Goal: Register for event/course

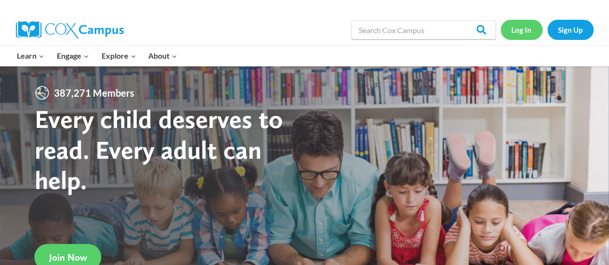
click at [523, 34] on link "Log In" at bounding box center [522, 30] width 42 height 20
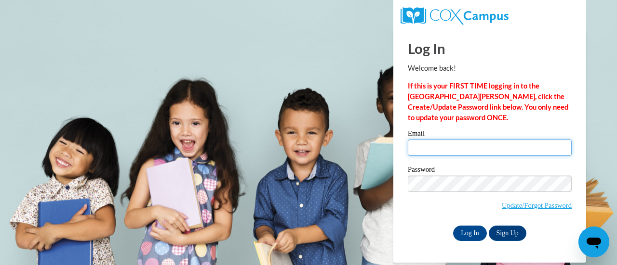
click at [434, 149] on input "Email" at bounding box center [490, 148] width 164 height 16
type input "[EMAIL_ADDRESS][DOMAIN_NAME]"
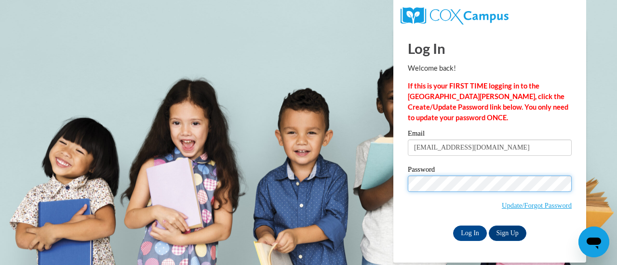
click at [453, 226] on input "Log In" at bounding box center [470, 233] width 34 height 15
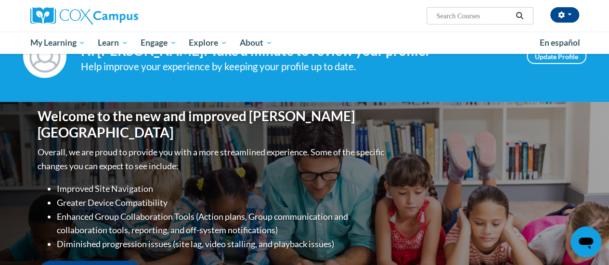
scroll to position [47, 0]
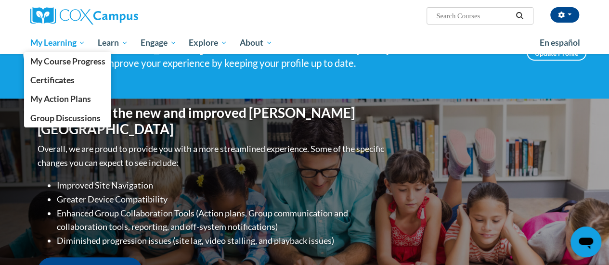
click at [75, 41] on span "My Learning" at bounding box center [57, 43] width 55 height 12
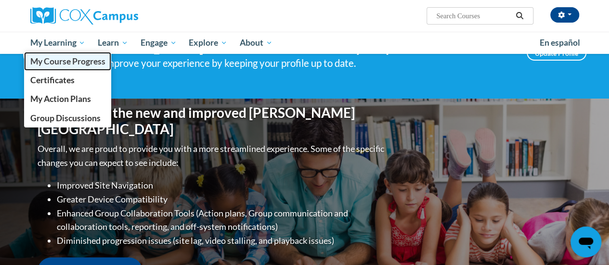
click at [78, 63] on span "My Course Progress" at bounding box center [67, 61] width 75 height 10
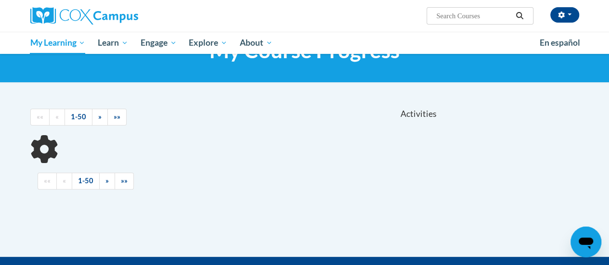
scroll to position [47, 0]
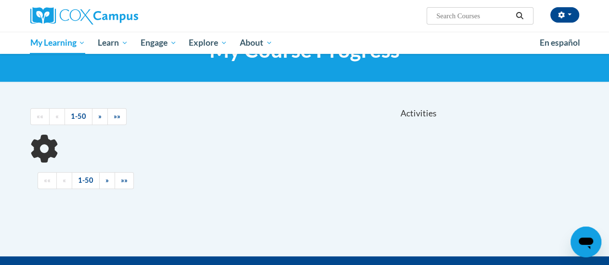
drag, startPoint x: 614, startPoint y: 33, endPoint x: 616, endPoint y: 58, distance: 25.6
click at [609, 58] on html "KATEE LEWALLEN (America/New_York UTC-04:00) My Profile Inbox My Transcripts Log…" at bounding box center [304, 85] width 609 height 265
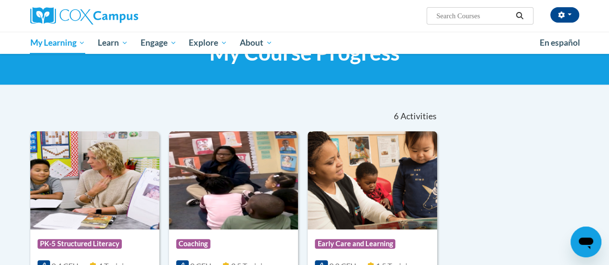
scroll to position [0, 0]
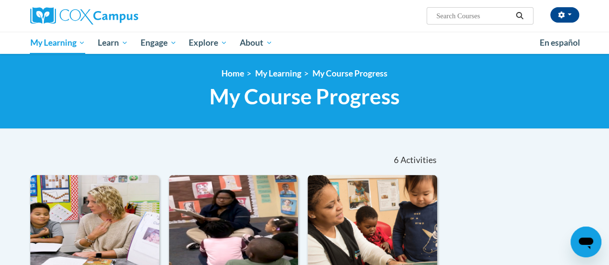
click at [482, 20] on input "Search..." at bounding box center [474, 16] width 77 height 12
type input "literacy"
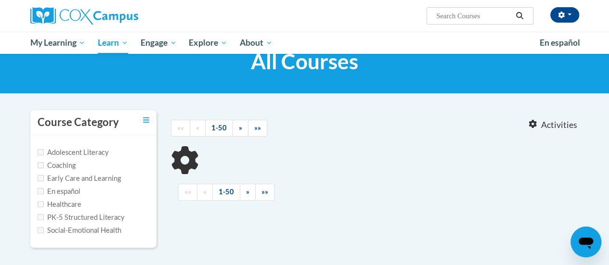
type input "literacy"
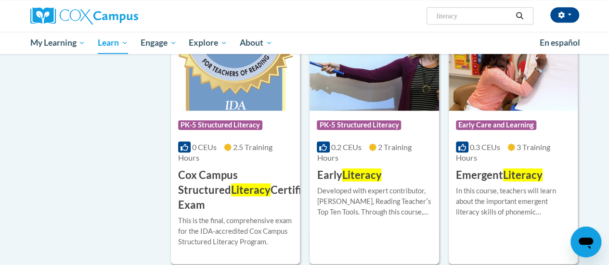
scroll to position [438, 0]
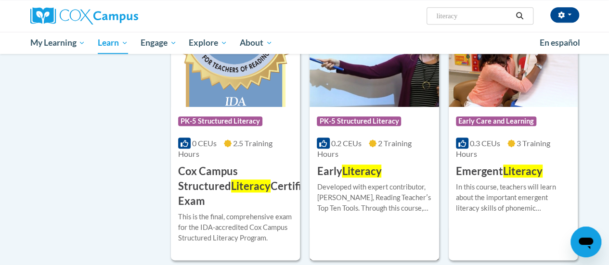
click at [377, 190] on div "Developed with expert contributor, Dr. Deborah Glaser, Reading Teacherʹs Top Te…" at bounding box center [374, 198] width 115 height 32
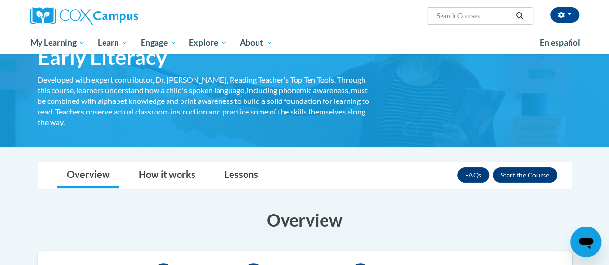
scroll to position [126, 0]
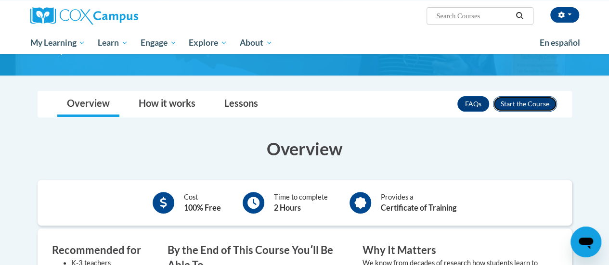
click at [529, 97] on button "Enroll" at bounding box center [525, 103] width 64 height 15
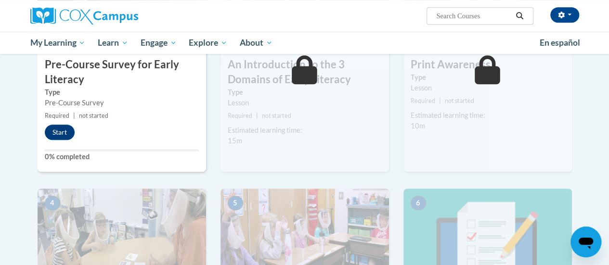
scroll to position [387, 0]
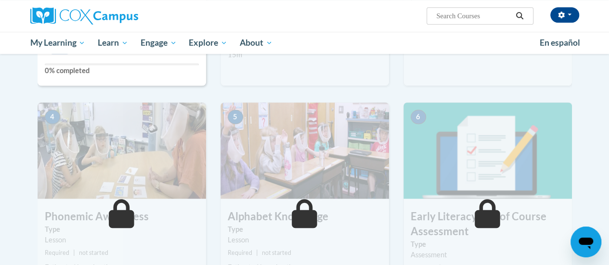
click at [76, 69] on label "0% completed" at bounding box center [122, 71] width 154 height 11
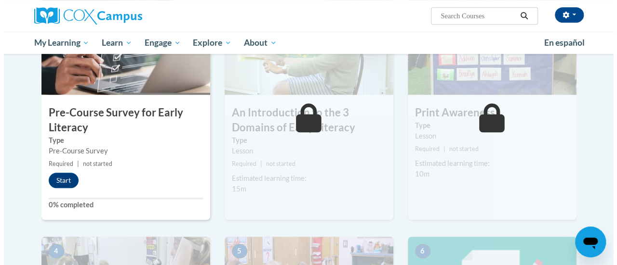
scroll to position [252, 0]
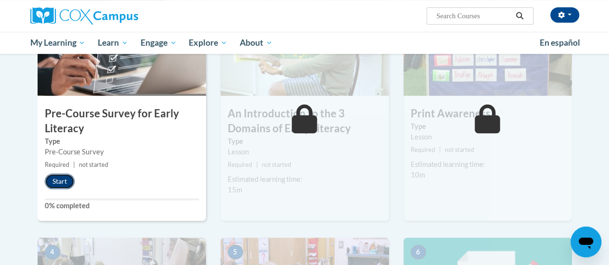
click at [55, 183] on button "Start" at bounding box center [60, 181] width 30 height 15
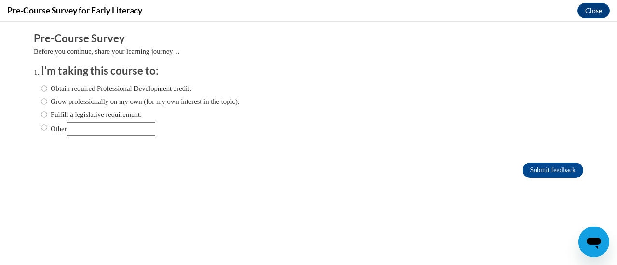
scroll to position [0, 0]
click at [43, 97] on label "Grow professionally on my own (for my own interest in the topic)." at bounding box center [140, 101] width 198 height 11
click at [43, 97] on input "Grow professionally on my own (for my own interest in the topic)." at bounding box center [44, 101] width 6 height 11
radio input "true"
click at [548, 172] on input "Submit feedback" at bounding box center [552, 170] width 61 height 15
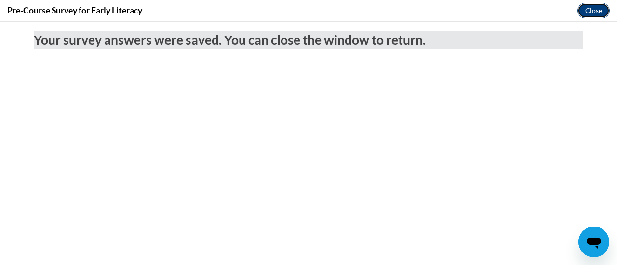
click at [590, 10] on button "Close" at bounding box center [593, 10] width 32 height 15
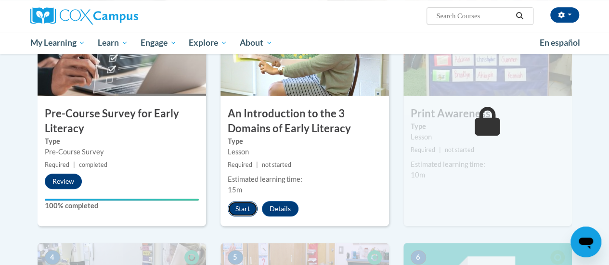
click at [239, 210] on button "Start" at bounding box center [243, 208] width 30 height 15
